Goal: Transaction & Acquisition: Purchase product/service

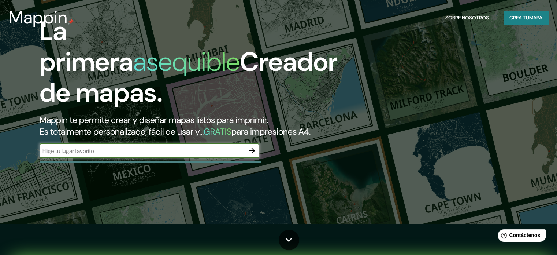
scroll to position [37, 0]
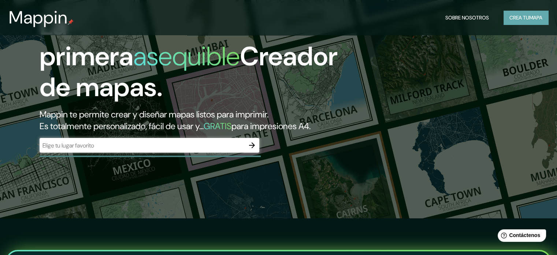
click at [531, 16] on font "mapa" at bounding box center [535, 17] width 13 height 7
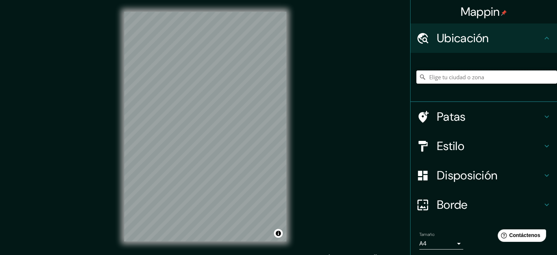
click at [434, 77] on input "Elige tu ciudad o zona" at bounding box center [487, 76] width 141 height 13
click at [529, 76] on input "[GEOGRAPHIC_DATA], [GEOGRAPHIC_DATA], [GEOGRAPHIC_DATA]" at bounding box center [487, 76] width 141 height 13
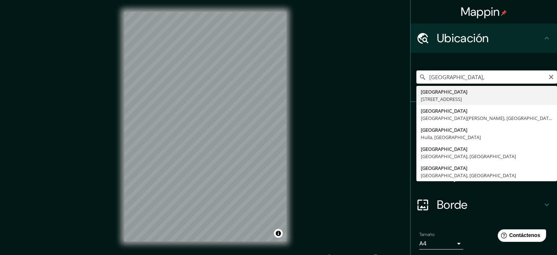
click at [463, 77] on input "[GEOGRAPHIC_DATA]," at bounding box center [487, 76] width 141 height 13
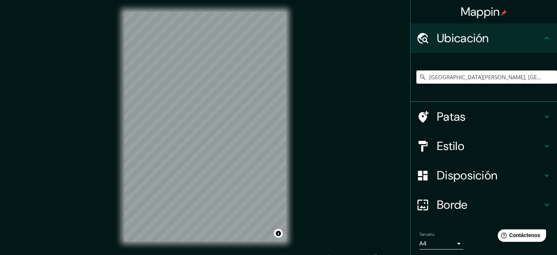
scroll to position [10, 0]
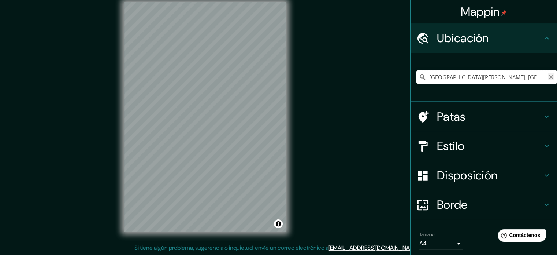
type input "[GEOGRAPHIC_DATA][PERSON_NAME], [GEOGRAPHIC_DATA]"
click at [549, 78] on icon "Claro" at bounding box center [551, 77] width 4 height 4
click at [451, 79] on input "Elige tu ciudad o zona" at bounding box center [487, 76] width 141 height 13
click at [512, 78] on input "[GEOGRAPHIC_DATA], [GEOGRAPHIC_DATA], [GEOGRAPHIC_DATA]" at bounding box center [487, 76] width 141 height 13
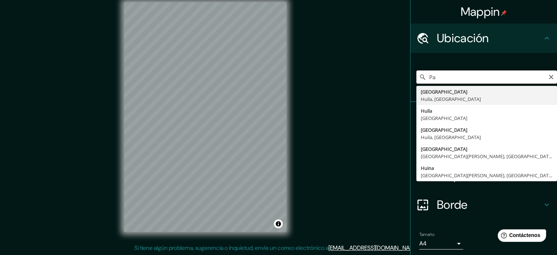
type input "P"
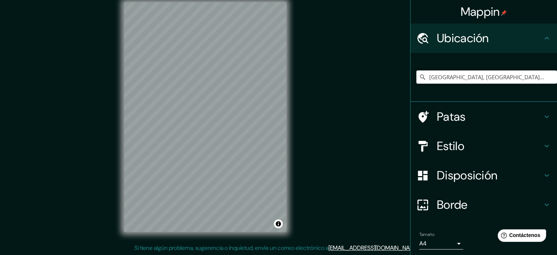
click at [459, 141] on font "Estilo" at bounding box center [450, 145] width 27 height 15
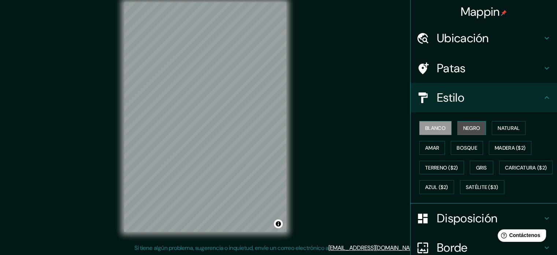
click at [470, 125] on font "Negro" at bounding box center [471, 128] width 17 height 7
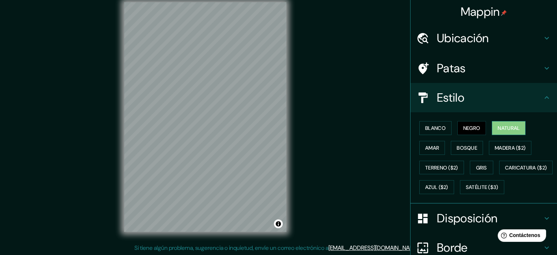
click at [499, 128] on font "Natural" at bounding box center [509, 128] width 22 height 7
click at [502, 143] on font "Madera ($2)" at bounding box center [510, 148] width 31 height 10
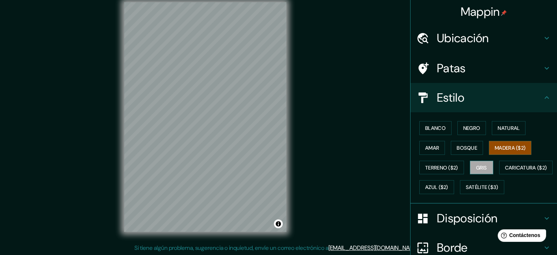
click at [477, 167] on font "Gris" at bounding box center [481, 167] width 11 height 7
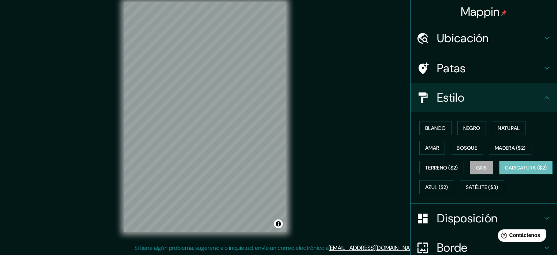
click at [505, 171] on font "Caricatura ($2)" at bounding box center [526, 167] width 42 height 7
click at [438, 171] on button "Terreno ($2)" at bounding box center [442, 167] width 45 height 14
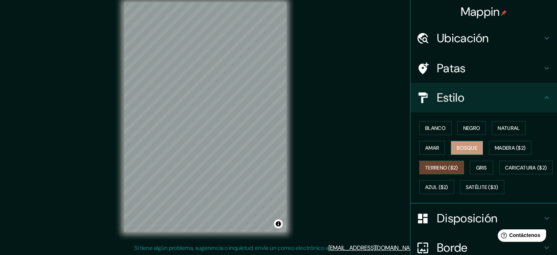
click at [458, 141] on button "Bosque" at bounding box center [467, 148] width 32 height 14
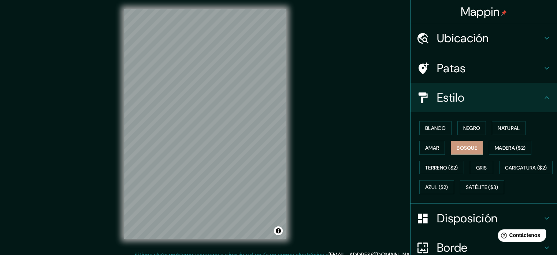
scroll to position [0, 0]
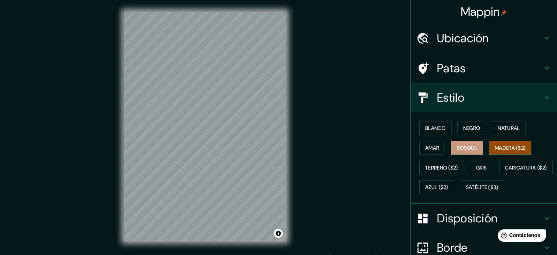
click at [503, 143] on font "Madera ($2)" at bounding box center [510, 148] width 31 height 10
click at [471, 126] on font "Negro" at bounding box center [471, 128] width 17 height 7
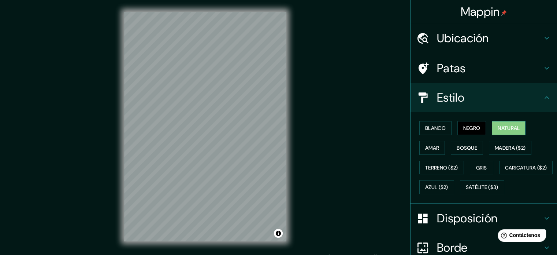
click at [499, 123] on font "Natural" at bounding box center [509, 128] width 22 height 10
click at [465, 129] on font "Negro" at bounding box center [471, 128] width 17 height 7
click at [429, 148] on font "Amar" at bounding box center [432, 147] width 14 height 7
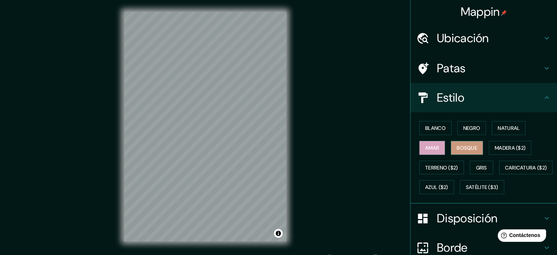
click at [458, 143] on font "Bosque" at bounding box center [467, 148] width 21 height 10
click at [433, 165] on font "Terreno ($2)" at bounding box center [441, 167] width 33 height 7
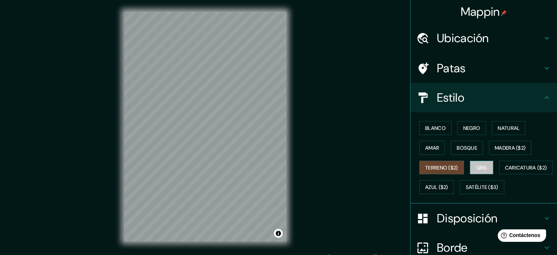
click at [476, 165] on font "Gris" at bounding box center [481, 167] width 11 height 7
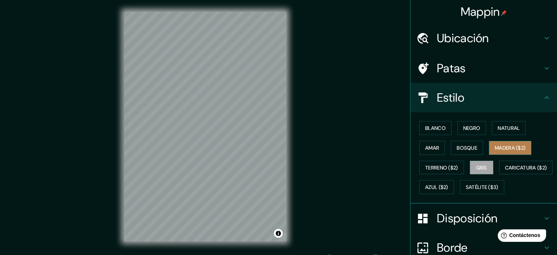
click at [501, 148] on font "Madera ($2)" at bounding box center [510, 147] width 31 height 7
click at [279, 232] on div at bounding box center [282, 235] width 6 height 6
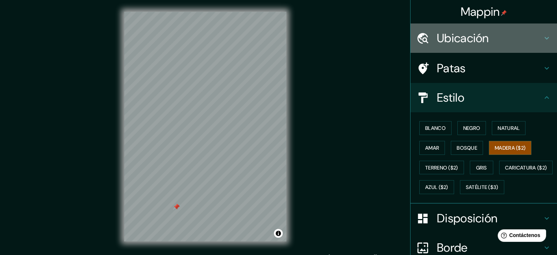
click at [532, 35] on h4 "Ubicación" at bounding box center [490, 38] width 106 height 15
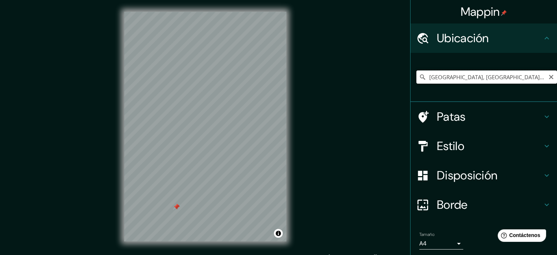
click at [510, 77] on input "[GEOGRAPHIC_DATA], [GEOGRAPHIC_DATA], [GEOGRAPHIC_DATA]" at bounding box center [487, 76] width 141 height 13
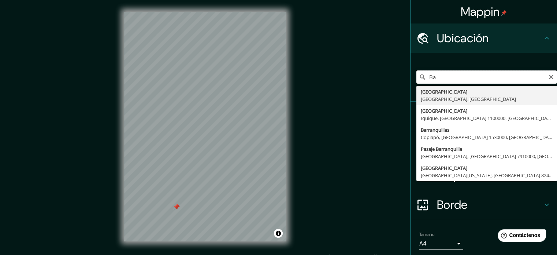
type input "B"
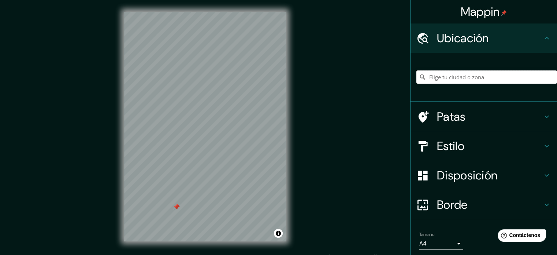
type input "a"
click at [467, 79] on input "[GEOGRAPHIC_DATA], [GEOGRAPHIC_DATA]" at bounding box center [487, 76] width 141 height 13
click at [481, 77] on input "[GEOGRAPHIC_DATA], [GEOGRAPHIC_DATA]" at bounding box center [487, 76] width 141 height 13
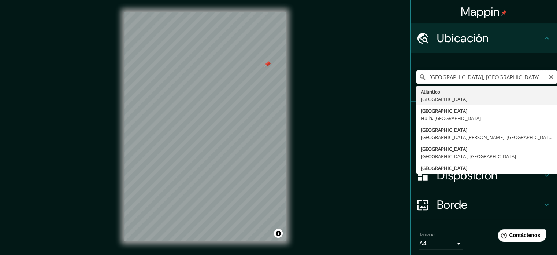
type input "[GEOGRAPHIC_DATA], [GEOGRAPHIC_DATA]"
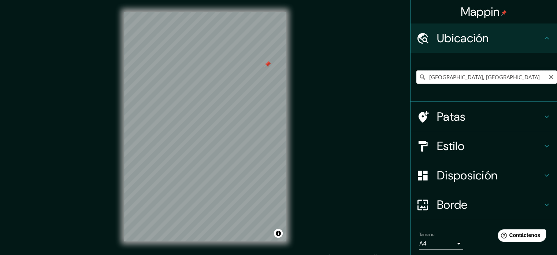
click at [489, 75] on input "[GEOGRAPHIC_DATA], [GEOGRAPHIC_DATA]" at bounding box center [487, 76] width 141 height 13
click at [256, 88] on div at bounding box center [256, 86] width 6 height 6
click at [258, 90] on div at bounding box center [256, 91] width 6 height 6
click at [254, 85] on div at bounding box center [253, 87] width 6 height 6
click at [251, 81] on div at bounding box center [250, 83] width 6 height 6
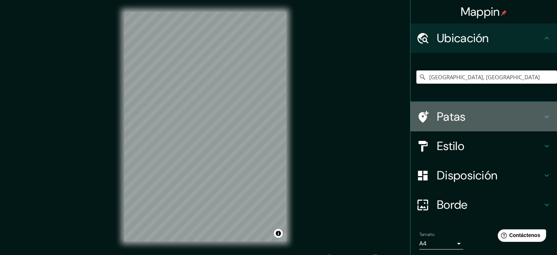
drag, startPoint x: 466, startPoint y: 110, endPoint x: 466, endPoint y: 114, distance: 4.8
click at [466, 111] on h4 "Patas" at bounding box center [490, 116] width 106 height 15
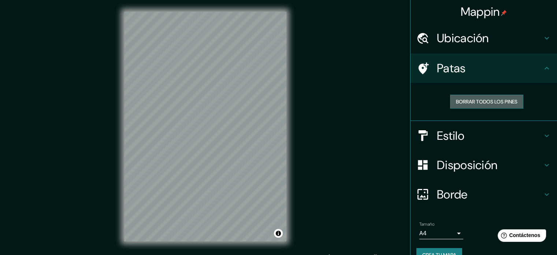
click at [484, 100] on font "Borrar todos los pines" at bounding box center [487, 101] width 62 height 7
click at [544, 66] on icon at bounding box center [547, 68] width 9 height 9
click at [489, 102] on font "Borrar todos los pines" at bounding box center [487, 101] width 62 height 7
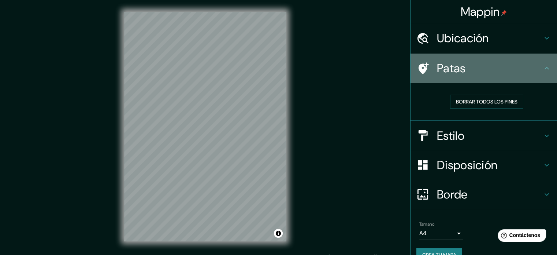
click at [543, 65] on icon at bounding box center [547, 68] width 9 height 9
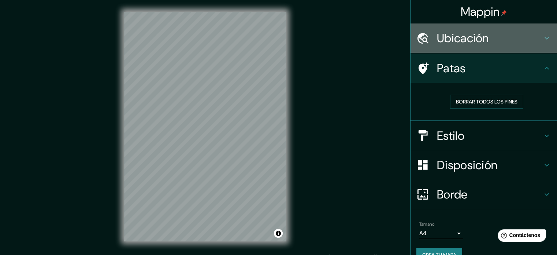
click at [543, 40] on icon at bounding box center [547, 38] width 9 height 9
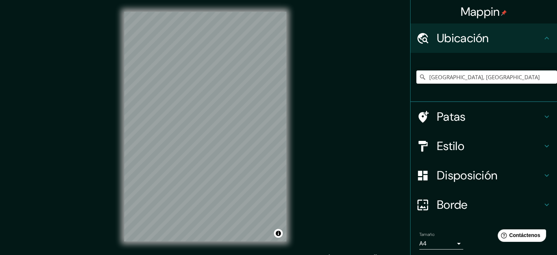
click at [543, 40] on icon at bounding box center [547, 38] width 9 height 9
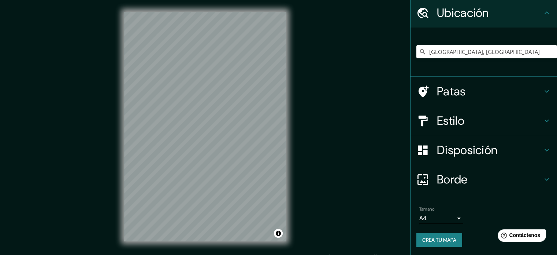
click at [509, 174] on h4 "Borde" at bounding box center [490, 179] width 106 height 15
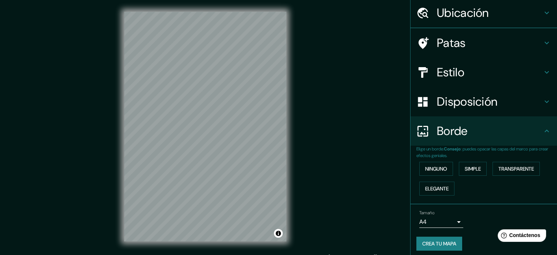
scroll to position [25, 0]
click at [440, 168] on font "Ninguno" at bounding box center [436, 168] width 22 height 7
click at [465, 165] on font "Simple" at bounding box center [473, 168] width 16 height 7
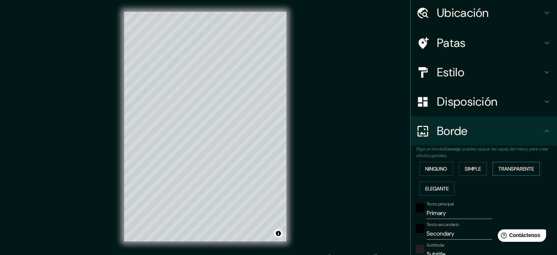
click at [501, 170] on font "Transparente" at bounding box center [517, 168] width 36 height 7
click at [502, 168] on font "Transparente" at bounding box center [517, 168] width 36 height 7
type input "213"
type input "35"
click at [427, 185] on font "Elegante" at bounding box center [436, 188] width 23 height 7
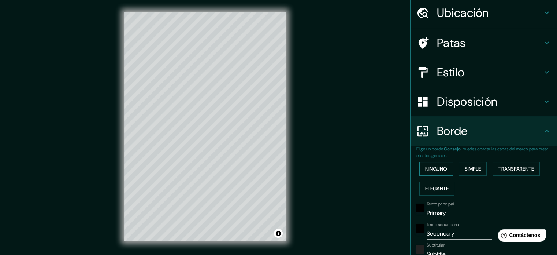
click at [446, 170] on button "Ninguno" at bounding box center [437, 169] width 34 height 14
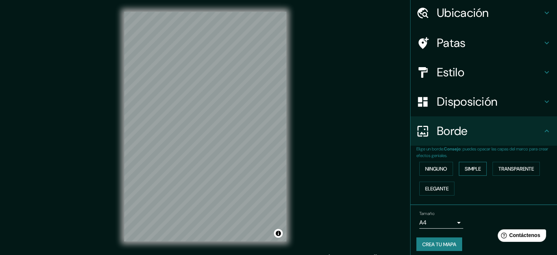
click at [465, 168] on font "Simple" at bounding box center [473, 168] width 16 height 7
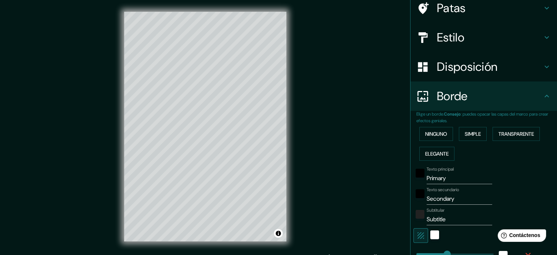
scroll to position [62, 0]
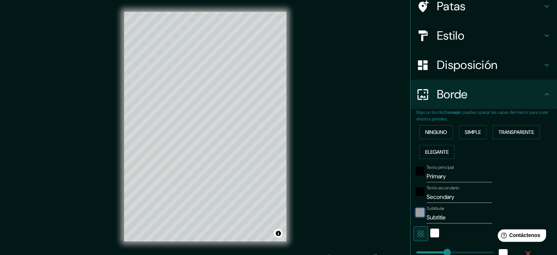
click at [416, 210] on div "color-222222" at bounding box center [420, 212] width 9 height 9
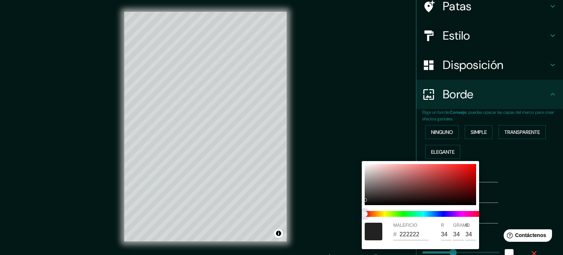
type input "177"
type input "35"
type input "212121"
type input "33"
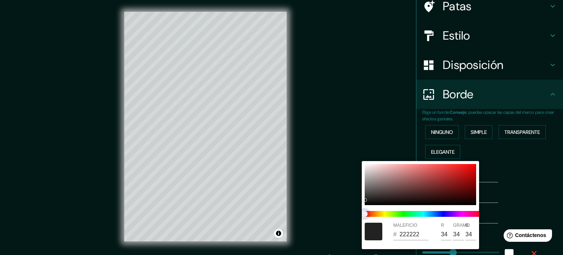
type input "33"
type input "177"
type input "35"
type input "177"
type input "35"
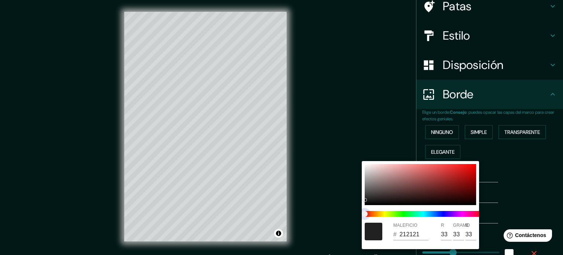
type input "177"
type input "35"
drag, startPoint x: 366, startPoint y: 213, endPoint x: 411, endPoint y: 215, distance: 45.1
click at [430, 213] on span at bounding box center [423, 214] width 117 height 6
type input "177"
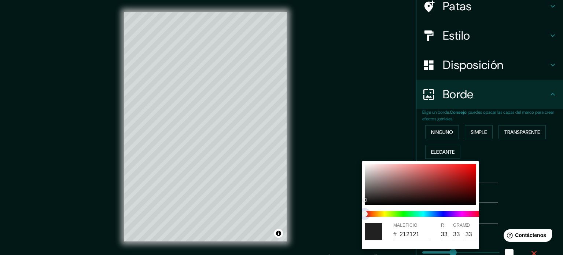
type input "35"
click at [386, 218] on div at bounding box center [423, 214] width 123 height 12
type input "177"
type input "35"
click at [395, 213] on span at bounding box center [423, 214] width 117 height 6
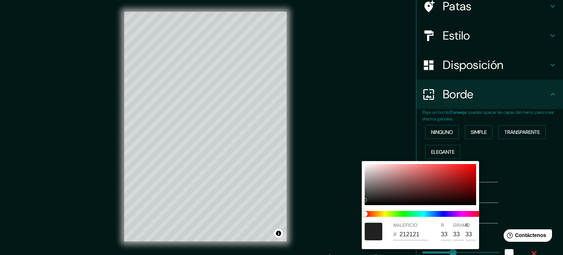
click at [503, 182] on div at bounding box center [281, 127] width 563 height 255
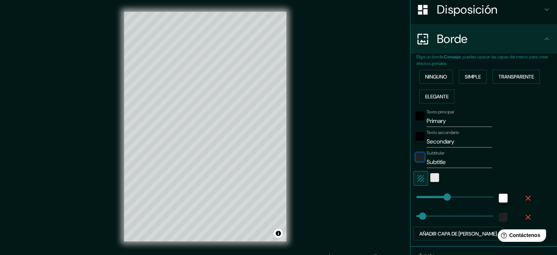
scroll to position [135, 0]
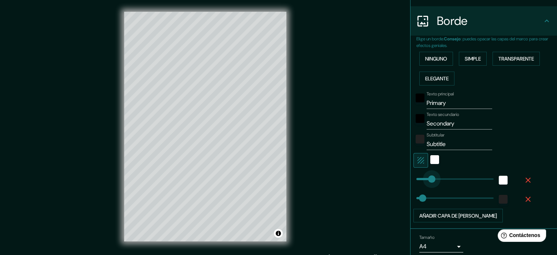
type input "156"
drag, startPoint x: 443, startPoint y: 175, endPoint x: 438, endPoint y: 182, distance: 8.9
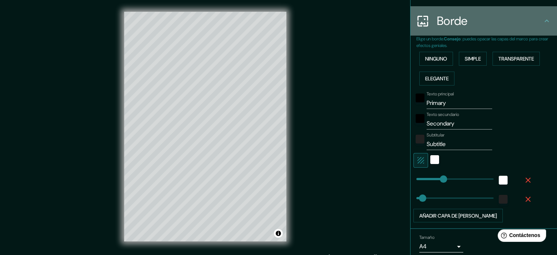
click at [543, 19] on icon at bounding box center [547, 20] width 9 height 9
click at [543, 21] on icon at bounding box center [547, 20] width 9 height 9
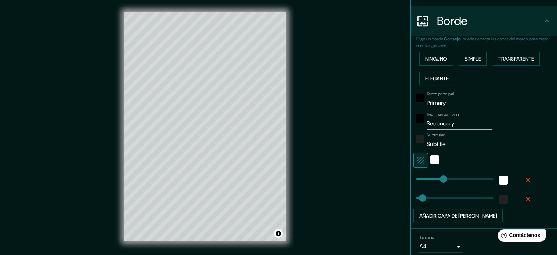
click at [543, 21] on icon at bounding box center [547, 20] width 9 height 9
click at [344, 151] on div "Mappin Ubicación Atlántico, [GEOGRAPHIC_DATA] [GEOGRAPHIC_DATA] [GEOGRAPHIC_DAT…" at bounding box center [278, 132] width 557 height 265
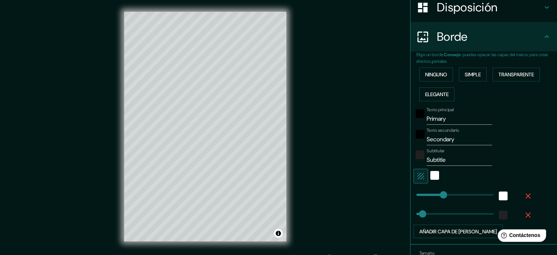
scroll to position [62, 0]
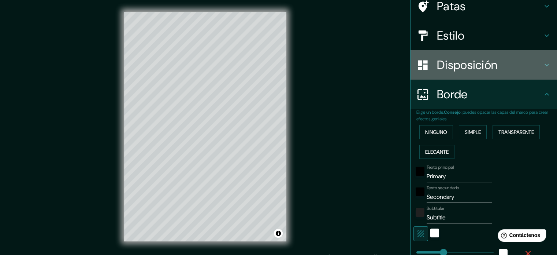
click at [451, 62] on font "Disposición" at bounding box center [467, 64] width 60 height 15
type input "35"
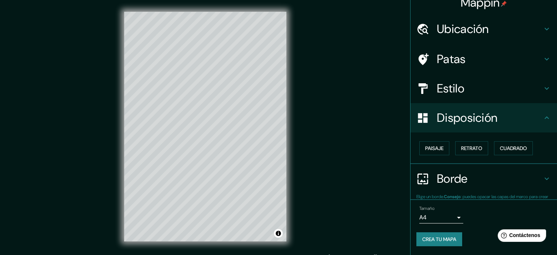
scroll to position [9, 0]
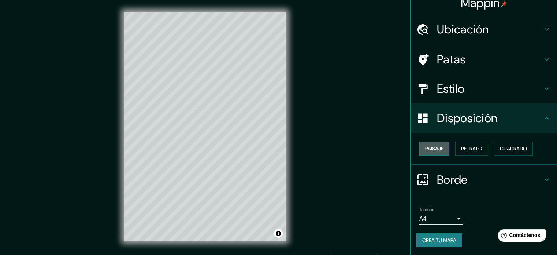
click at [426, 148] on font "Paisaje" at bounding box center [434, 148] width 18 height 7
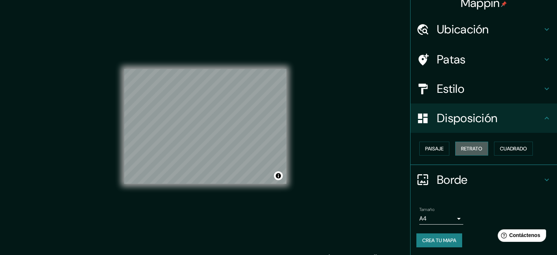
click at [465, 150] on font "Retrato" at bounding box center [471, 148] width 21 height 7
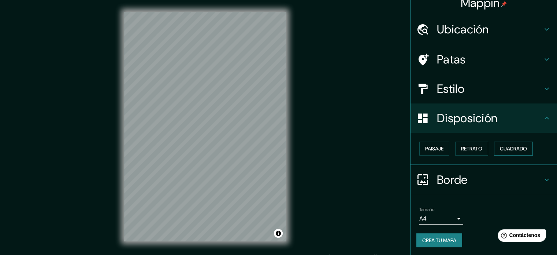
click at [507, 143] on button "Cuadrado" at bounding box center [513, 148] width 39 height 14
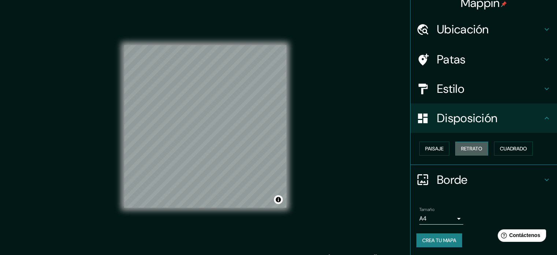
click at [461, 148] on font "Retrato" at bounding box center [471, 148] width 21 height 7
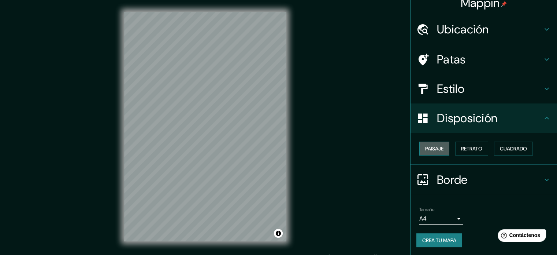
click at [425, 146] on font "Paisaje" at bounding box center [434, 148] width 18 height 7
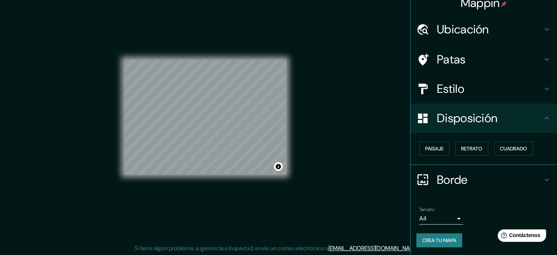
scroll to position [10, 0]
click at [472, 147] on font "Retrato" at bounding box center [471, 148] width 21 height 7
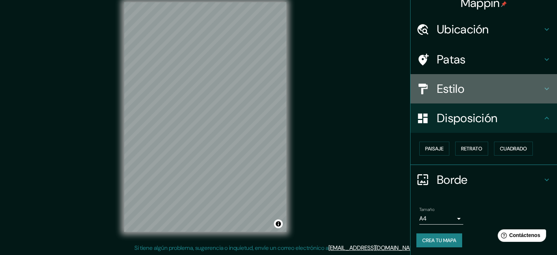
click at [459, 83] on font "Estilo" at bounding box center [450, 88] width 27 height 15
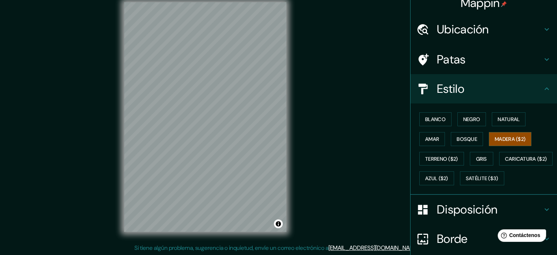
click at [477, 52] on h4 "Patas" at bounding box center [490, 59] width 106 height 15
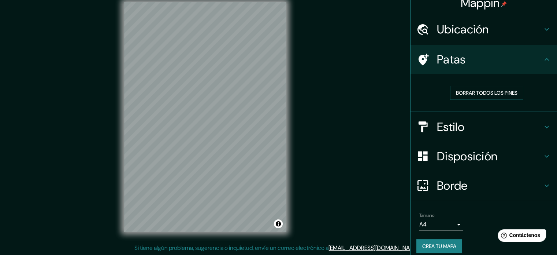
click at [543, 56] on icon at bounding box center [547, 59] width 9 height 9
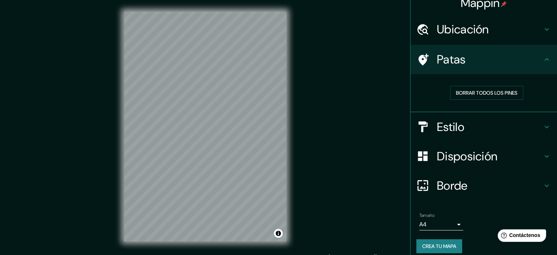
scroll to position [0, 0]
click at [535, 121] on h4 "Estilo" at bounding box center [490, 126] width 106 height 15
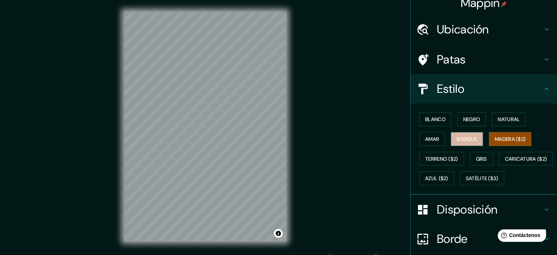
click at [462, 143] on font "Bosque" at bounding box center [467, 139] width 21 height 10
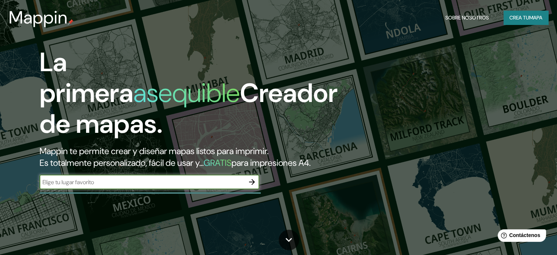
click at [465, 16] on font "Sobre nosotros" at bounding box center [468, 17] width 44 height 7
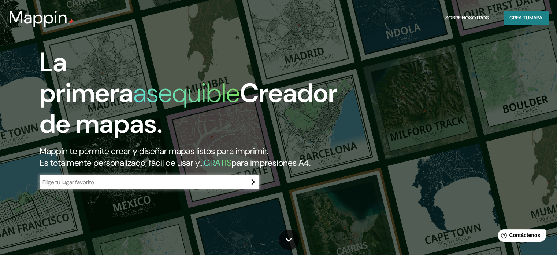
click at [529, 19] on font "mapa" at bounding box center [535, 17] width 13 height 7
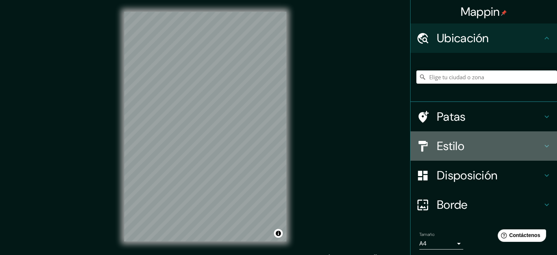
click at [462, 144] on h4 "Estilo" at bounding box center [490, 145] width 106 height 15
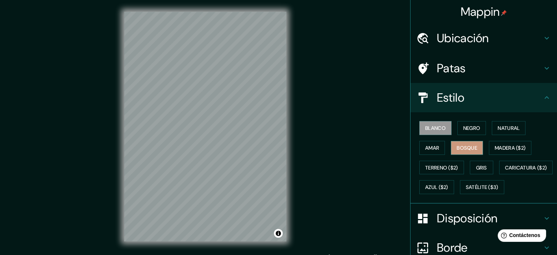
click at [457, 146] on font "Bosque" at bounding box center [467, 147] width 21 height 7
click at [476, 166] on font "Gris" at bounding box center [481, 167] width 11 height 7
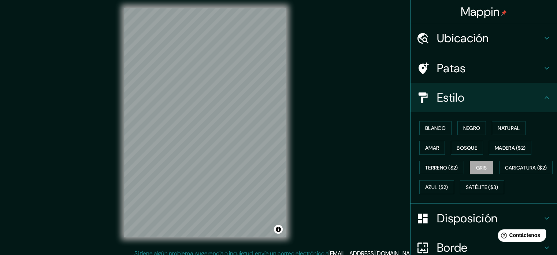
scroll to position [10, 0]
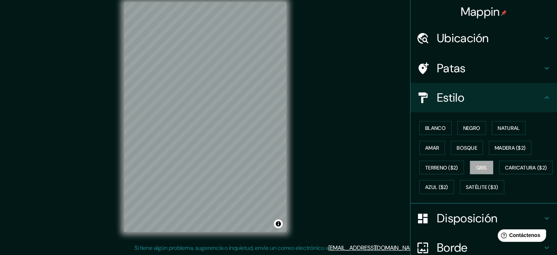
click at [308, 163] on div "Mappin Ubicación Patas Estilo Blanco Negro Natural [PERSON_NAME] ($2) Terreno (…" at bounding box center [278, 122] width 557 height 265
click at [247, 122] on div at bounding box center [248, 123] width 6 height 6
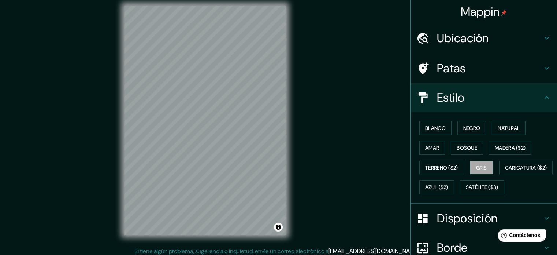
scroll to position [6, 0]
